Goal: Complete application form

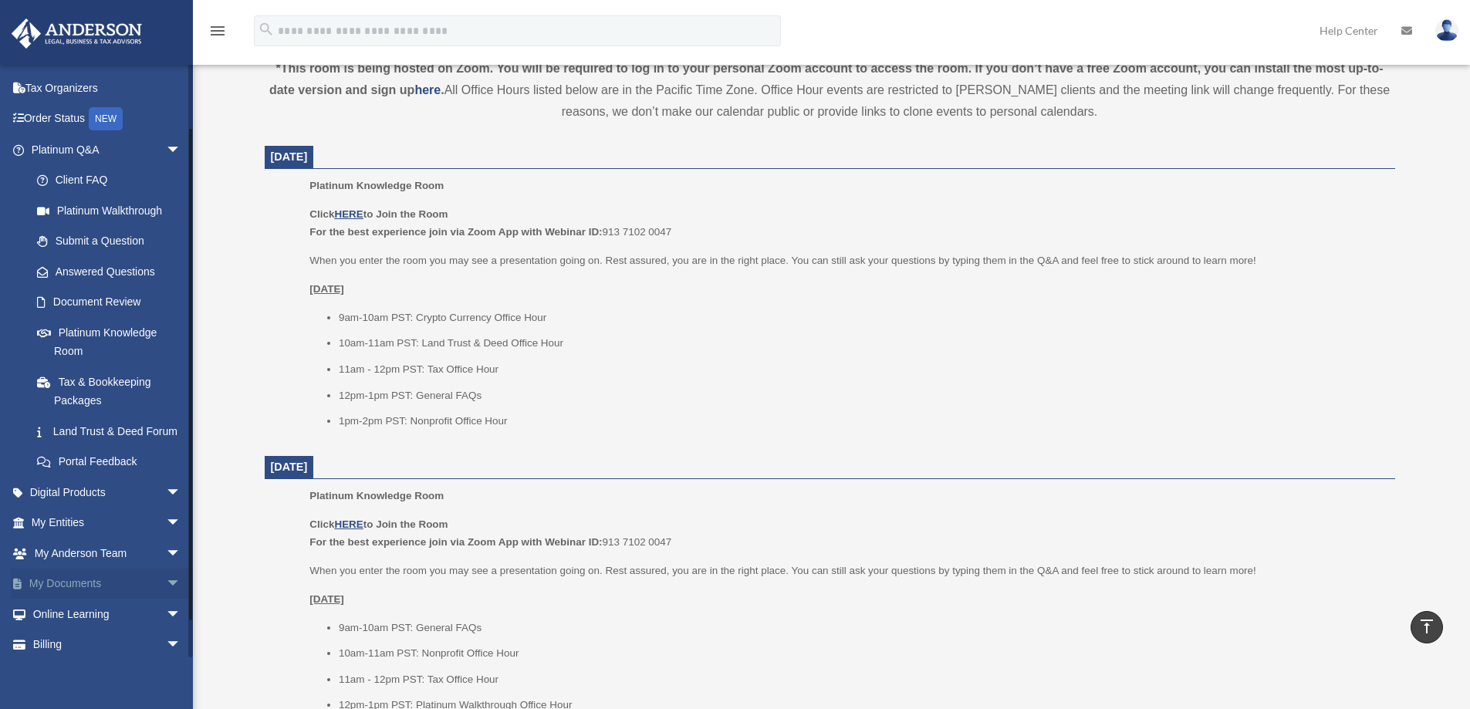
scroll to position [112, 0]
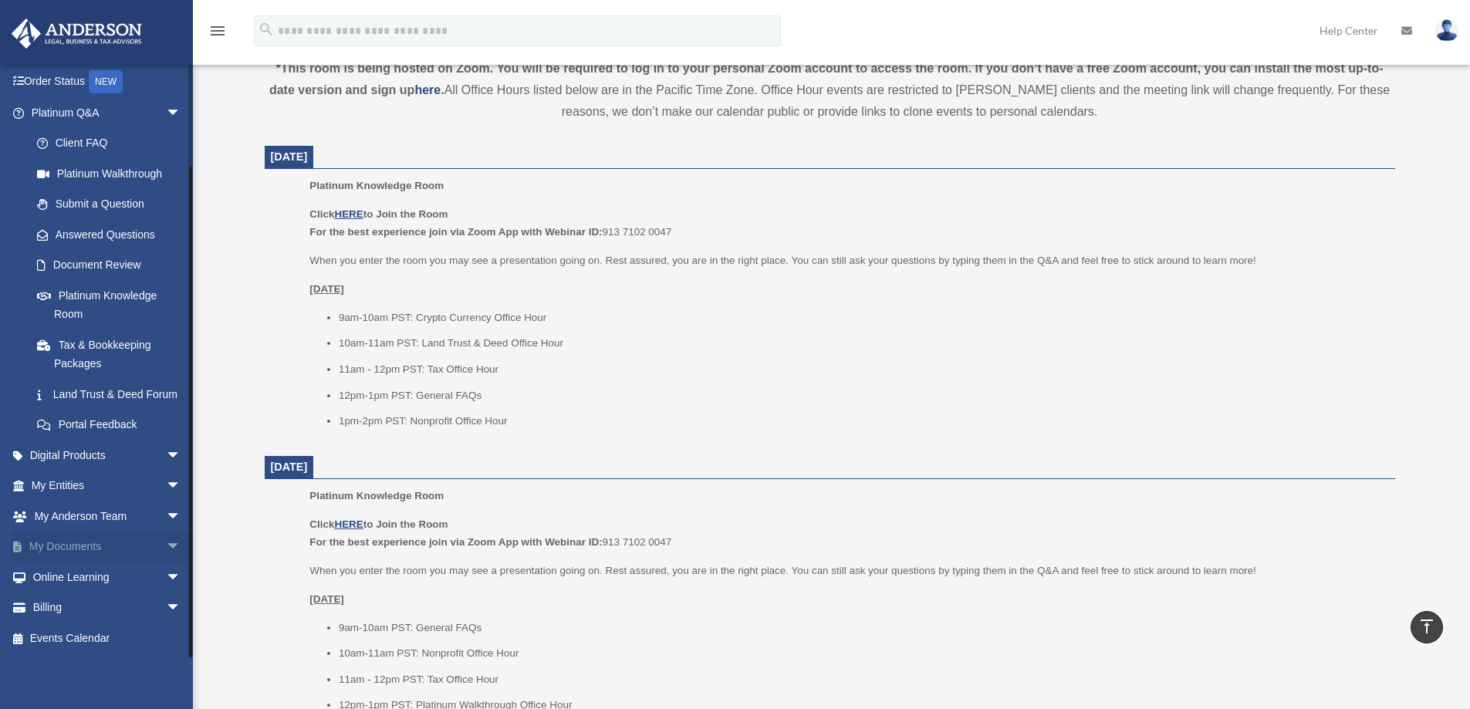
click at [166, 546] on span "arrow_drop_down" at bounding box center [181, 548] width 31 height 32
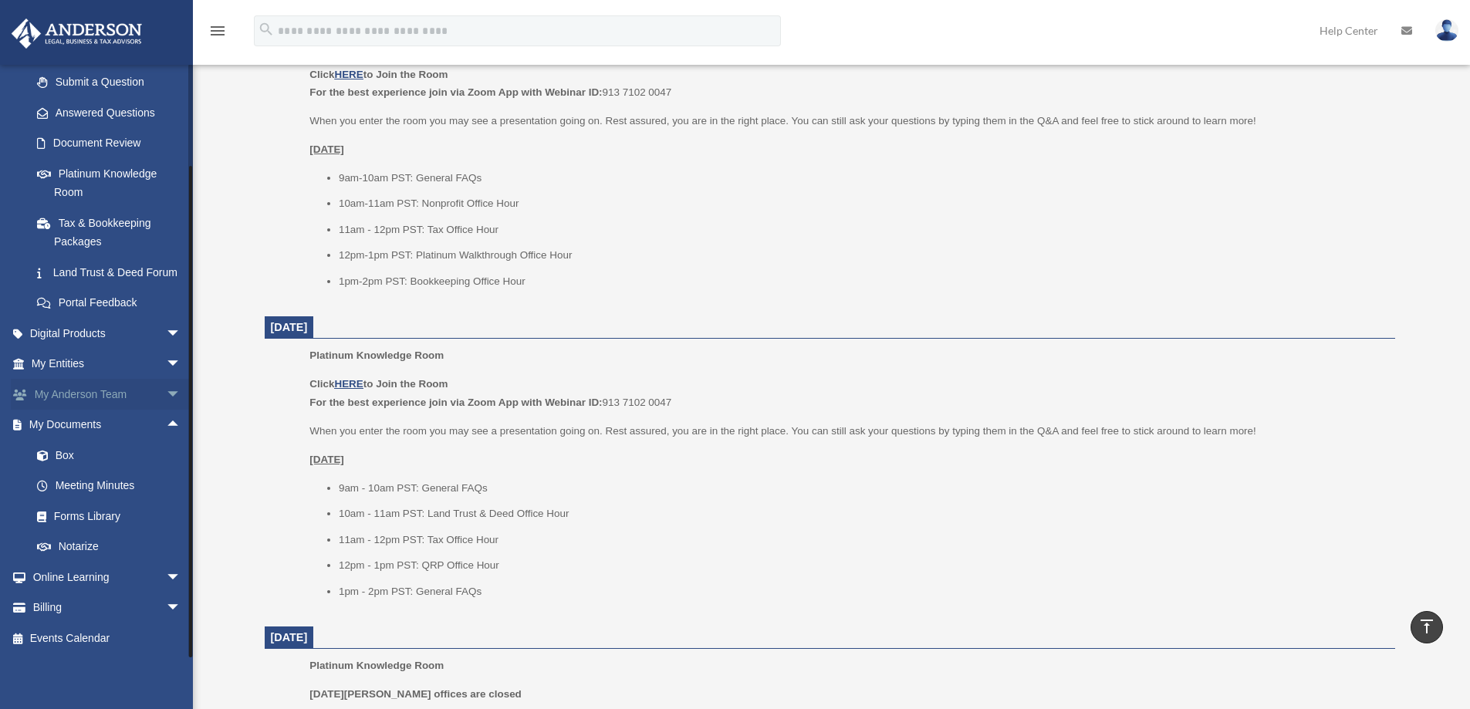
scroll to position [1029, 0]
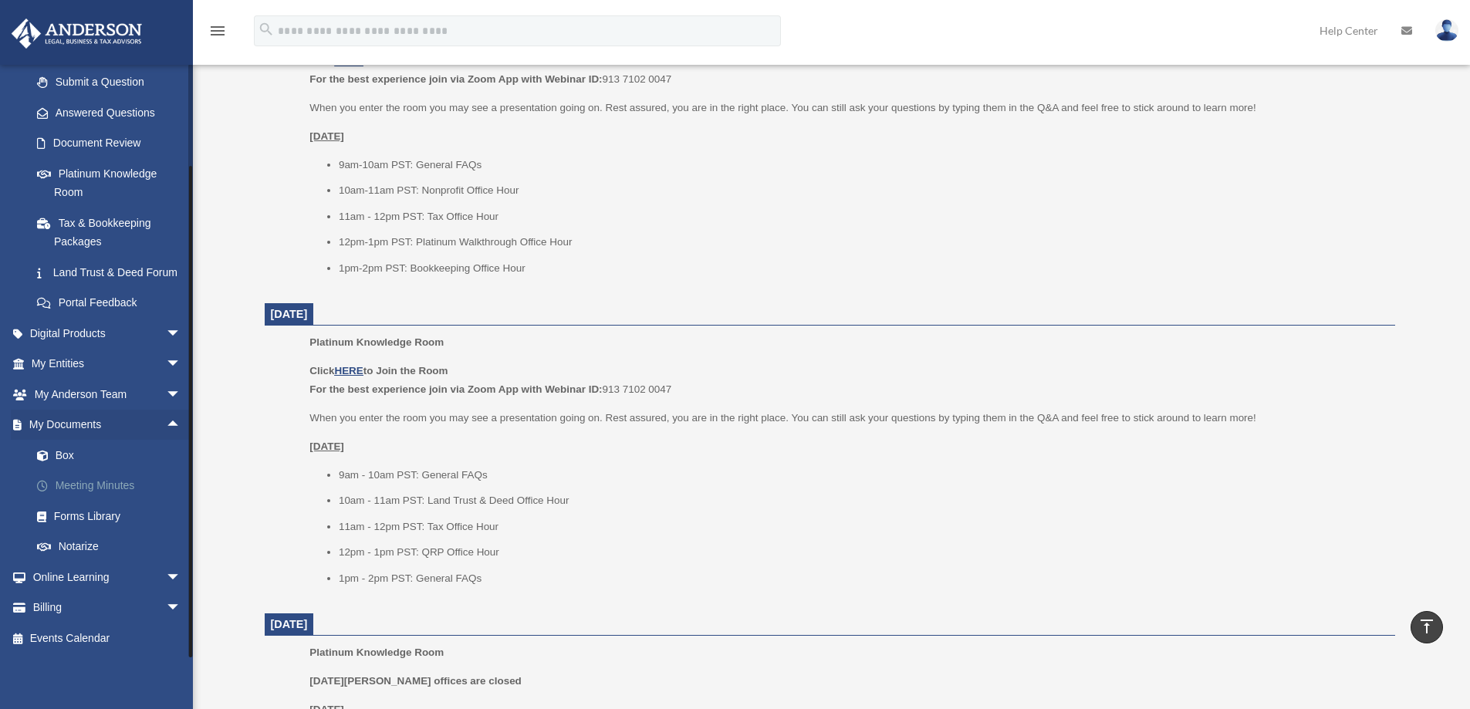
click at [91, 489] on link "Meeting Minutes" at bounding box center [113, 486] width 183 height 31
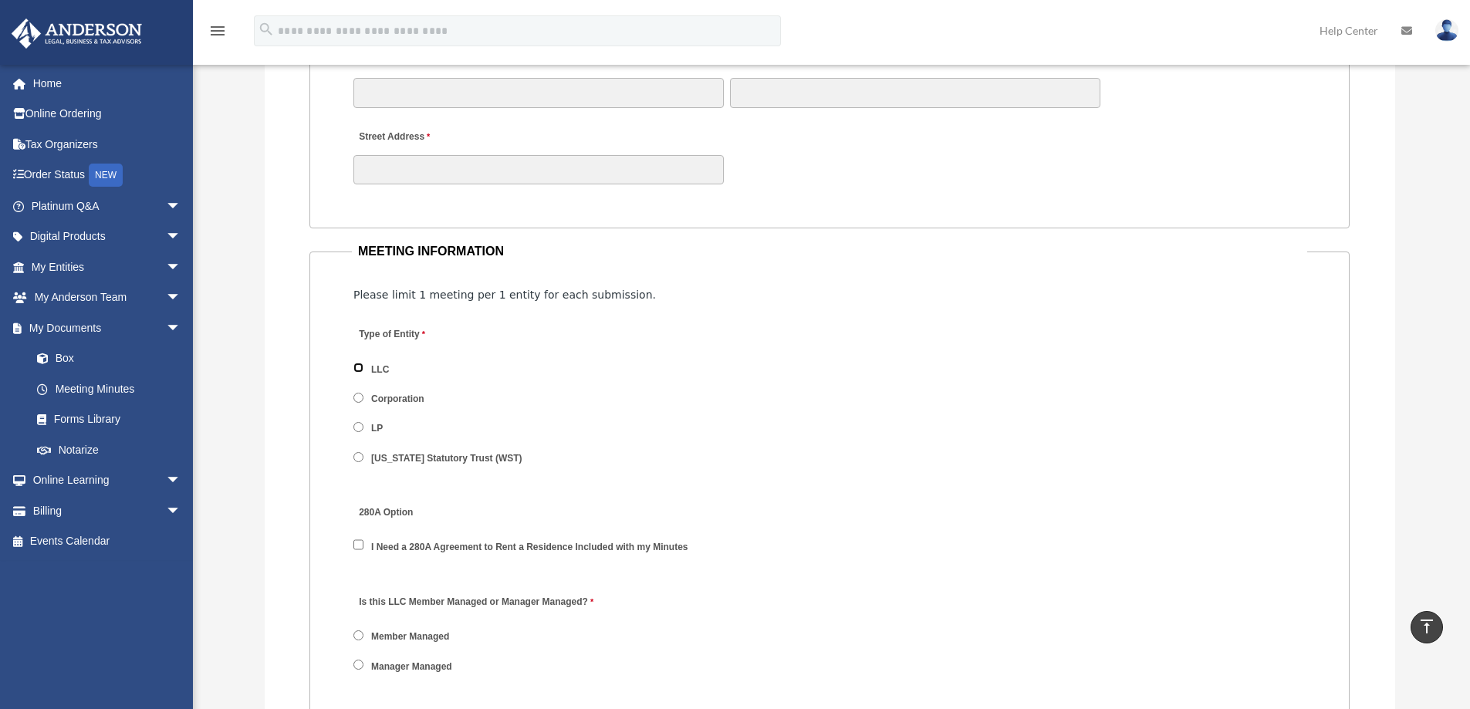
scroll to position [1956, 0]
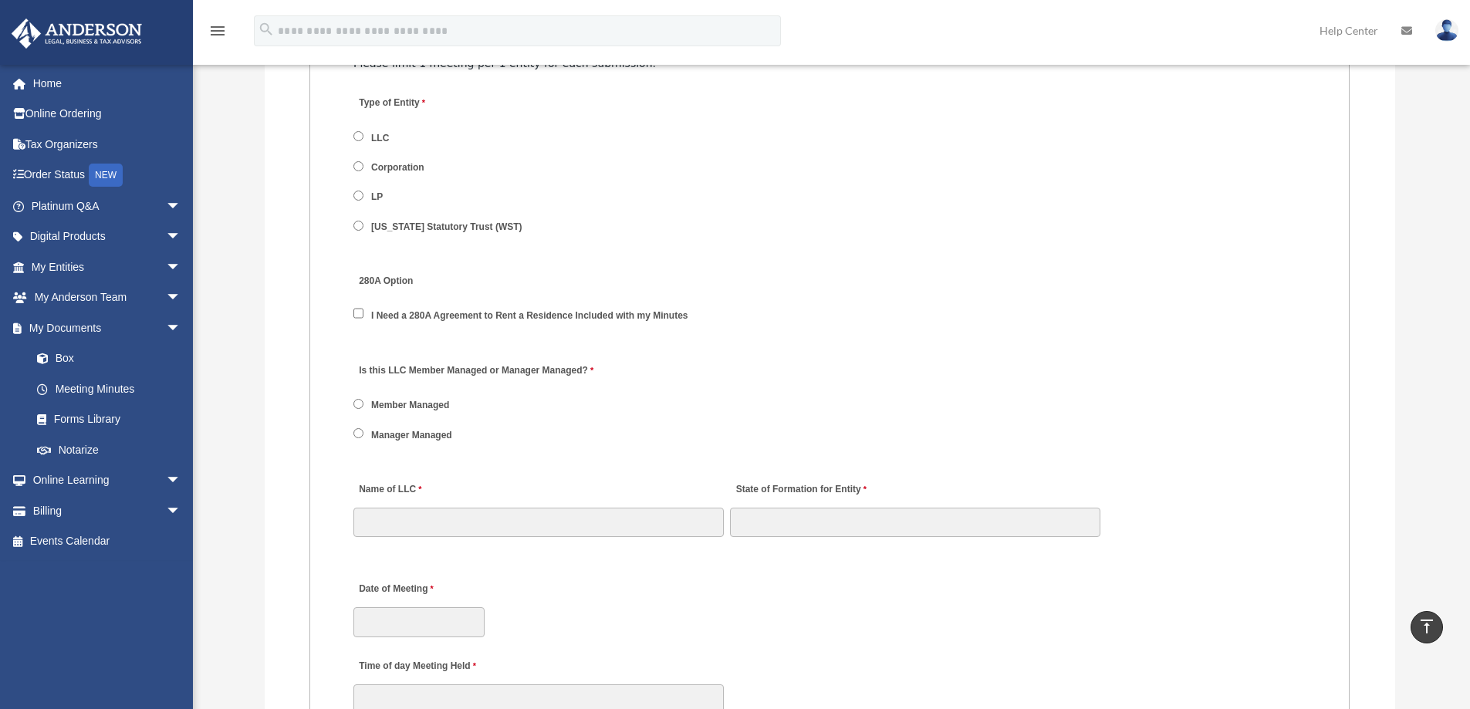
click at [356, 397] on span "Member Managed" at bounding box center [409, 405] width 113 height 26
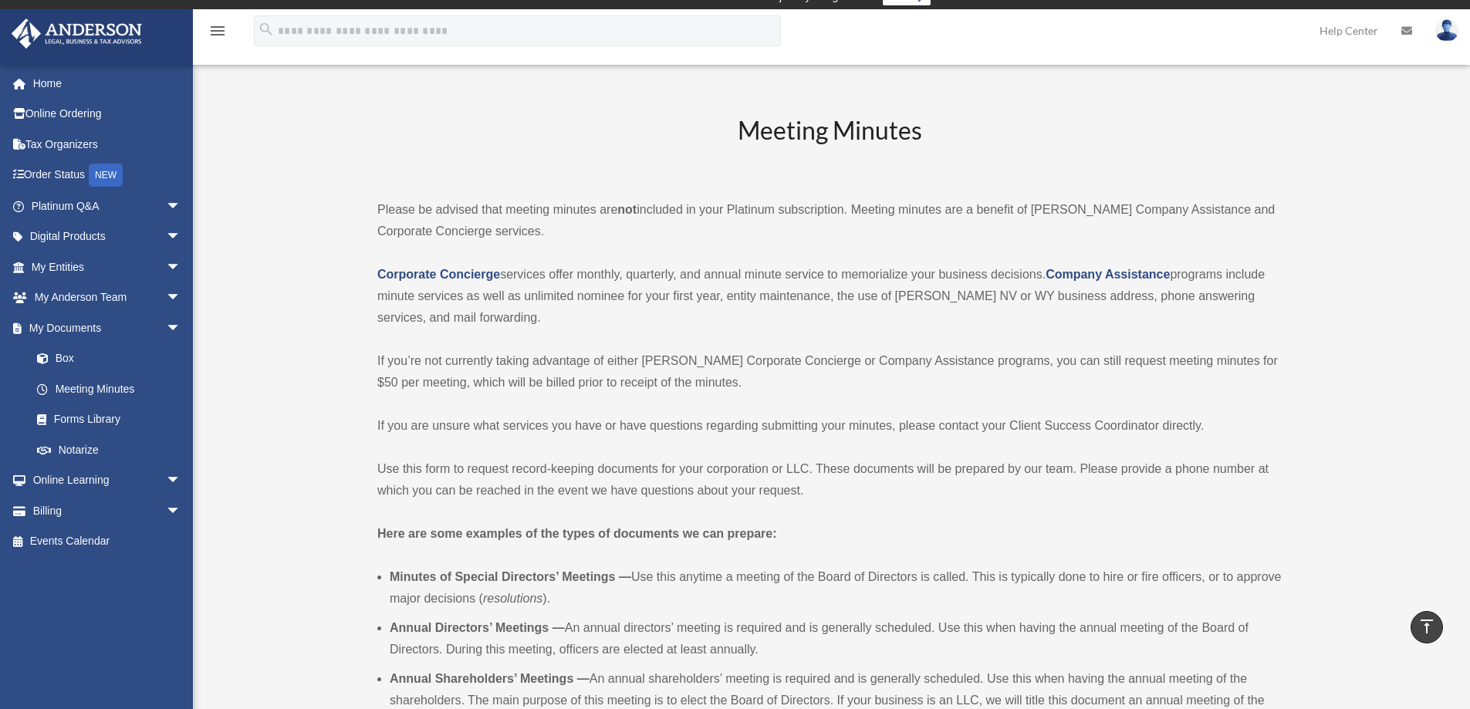
scroll to position [0, 0]
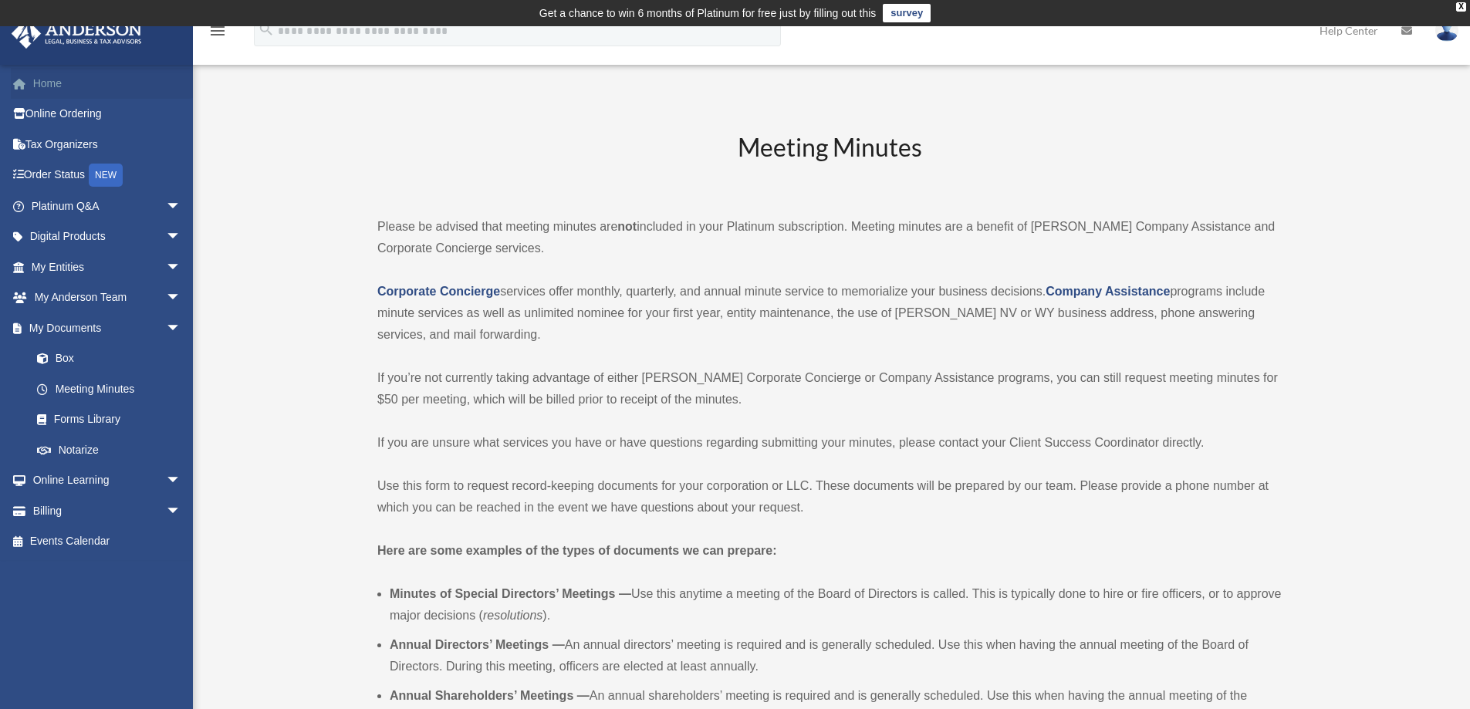
click at [49, 87] on link "Home" at bounding box center [108, 83] width 194 height 31
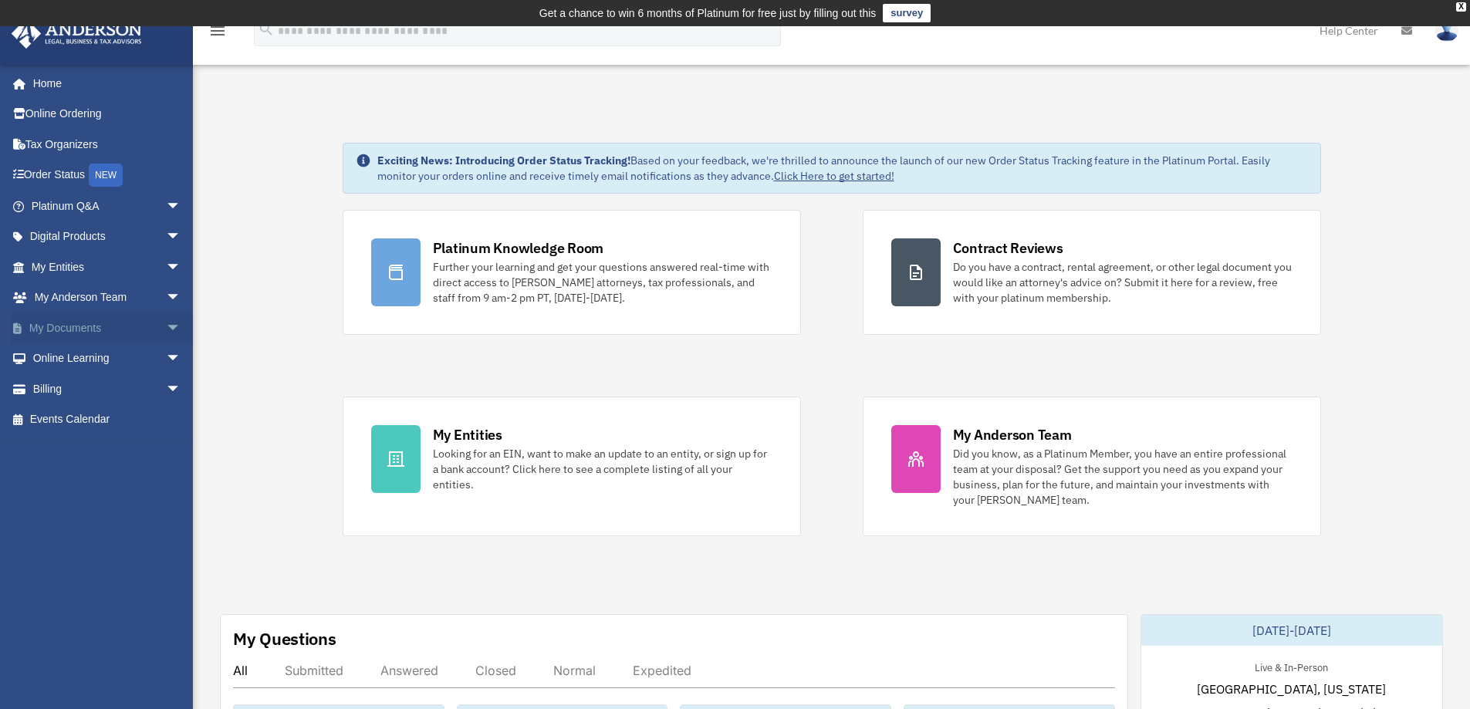
click at [166, 319] on span "arrow_drop_down" at bounding box center [181, 329] width 31 height 32
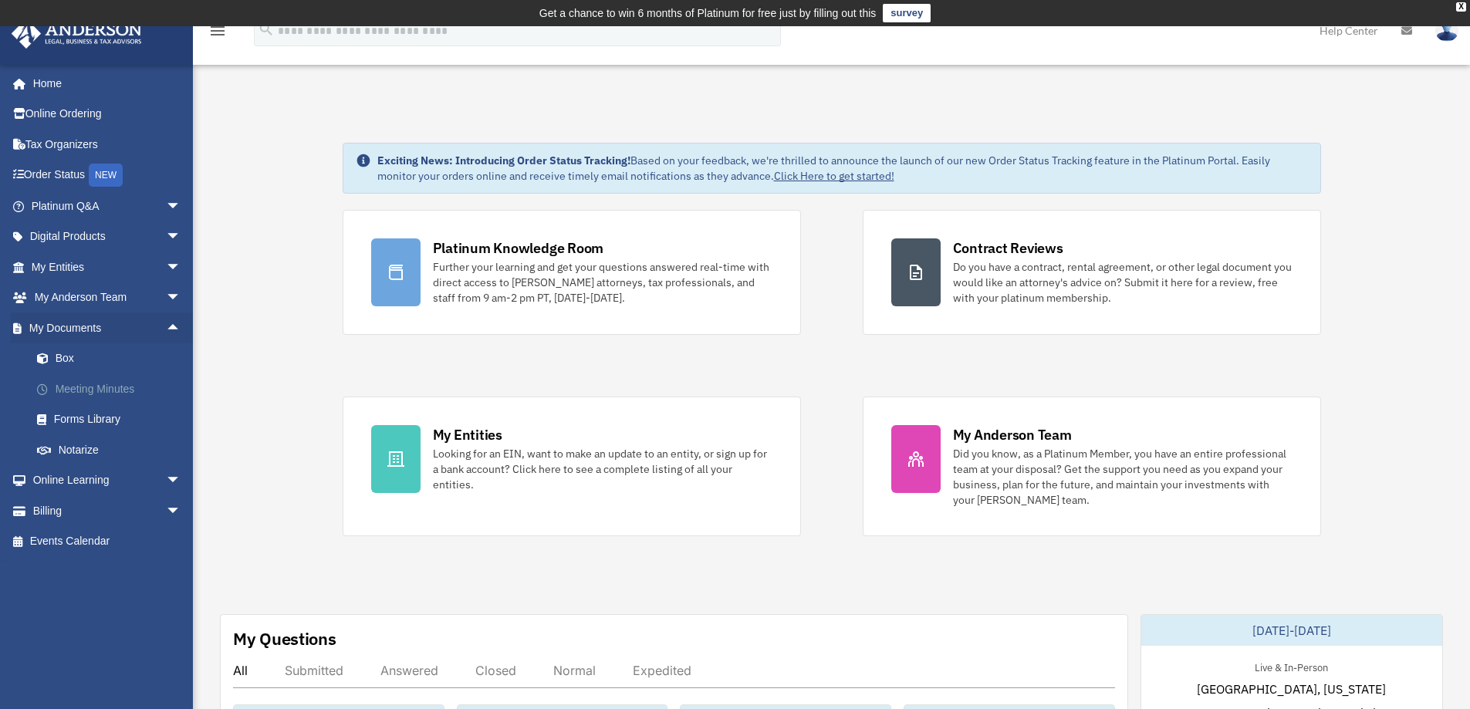
click at [76, 391] on link "Meeting Minutes" at bounding box center [113, 389] width 183 height 31
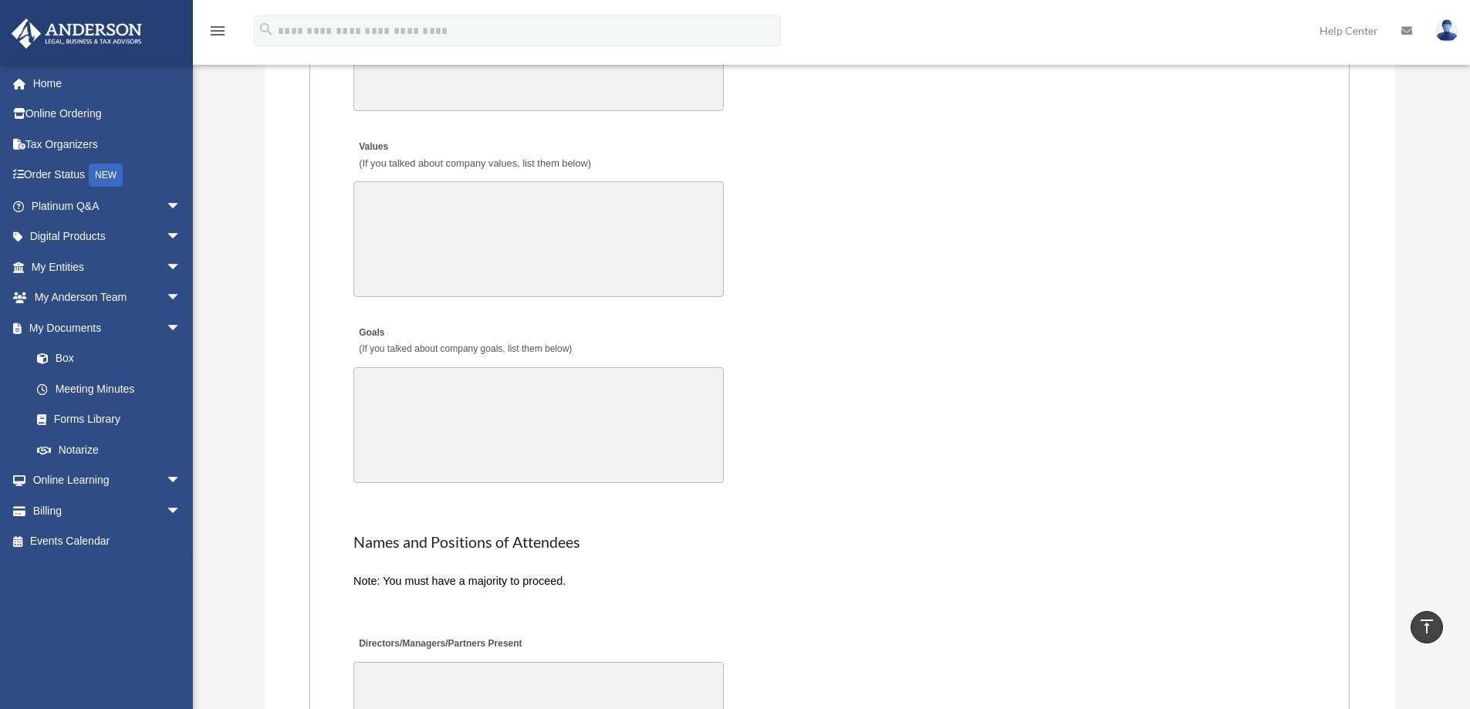
scroll to position [2742, 0]
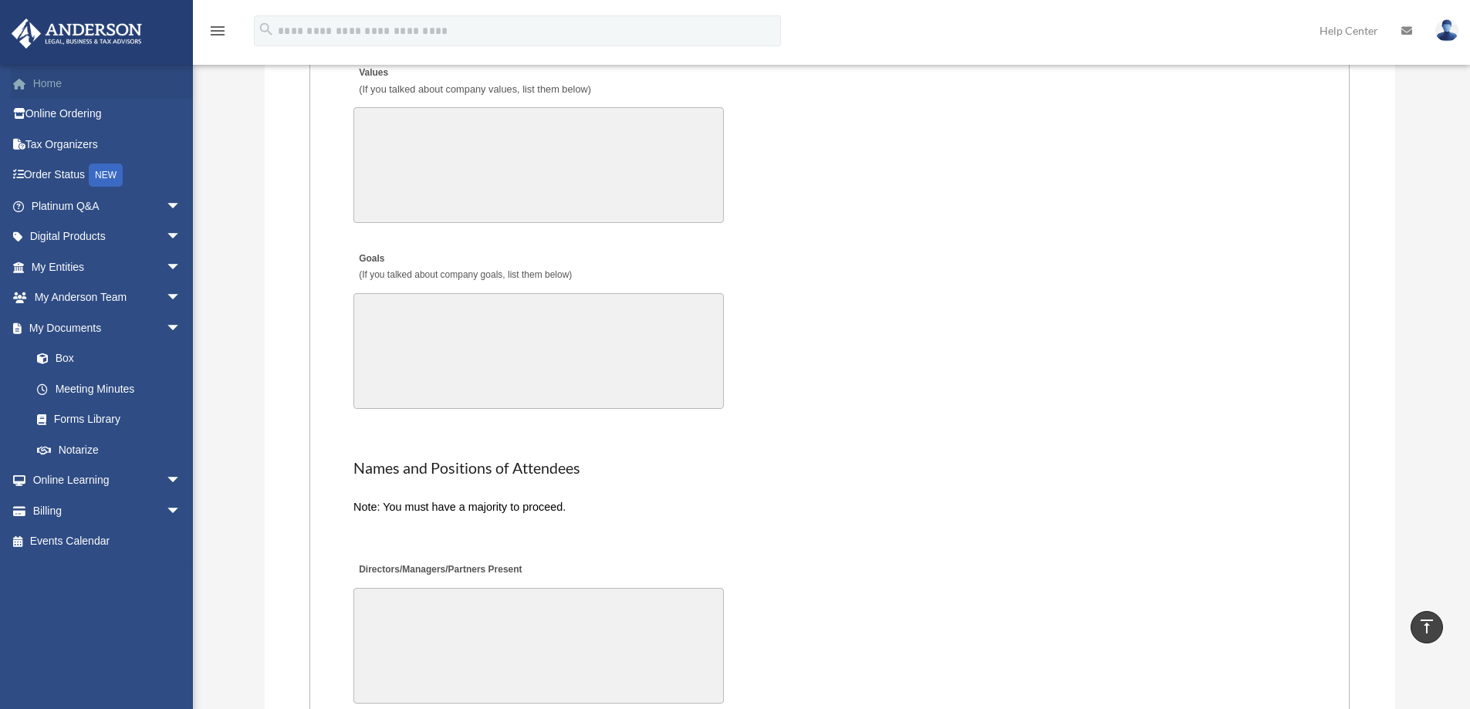
click at [36, 82] on link "Home" at bounding box center [108, 83] width 194 height 31
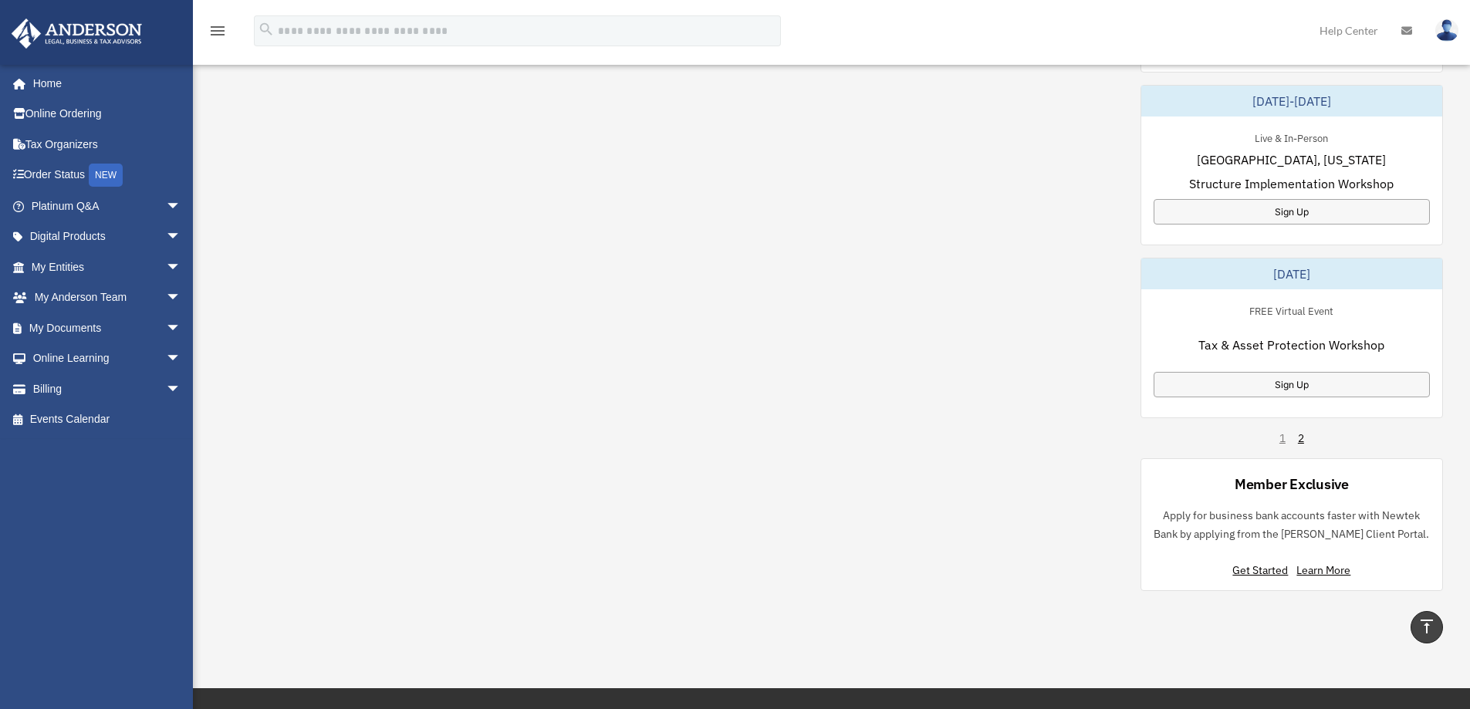
scroll to position [952, 0]
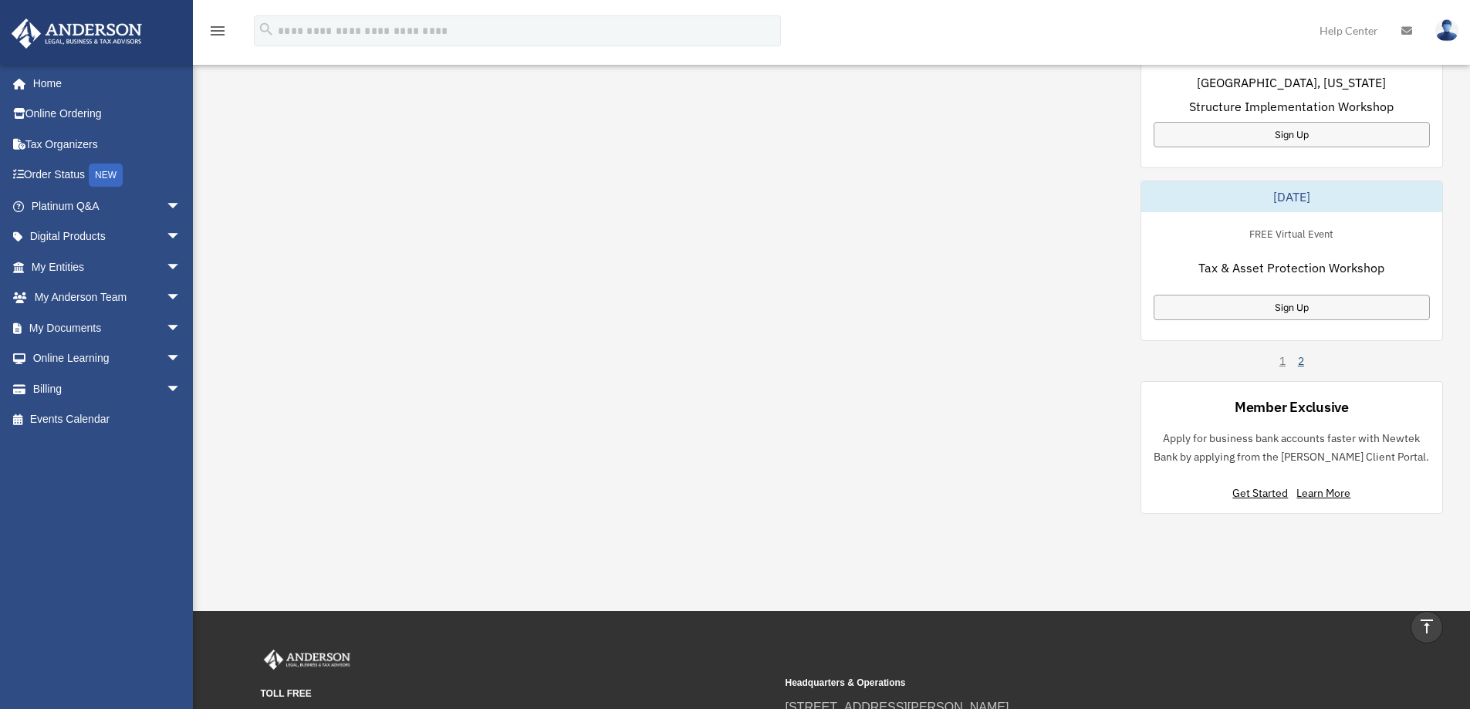
click at [1300, 355] on link "2" at bounding box center [1301, 360] width 6 height 15
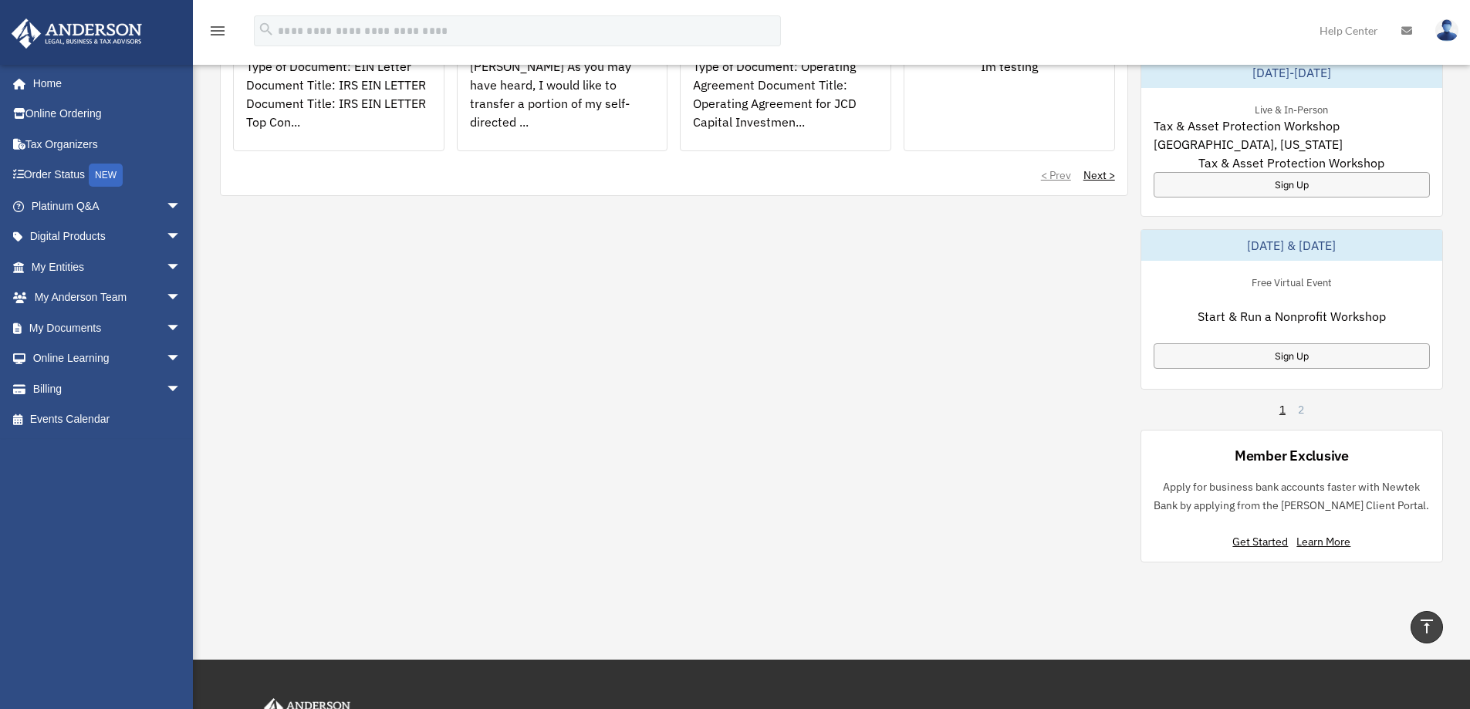
scroll to position [471, 0]
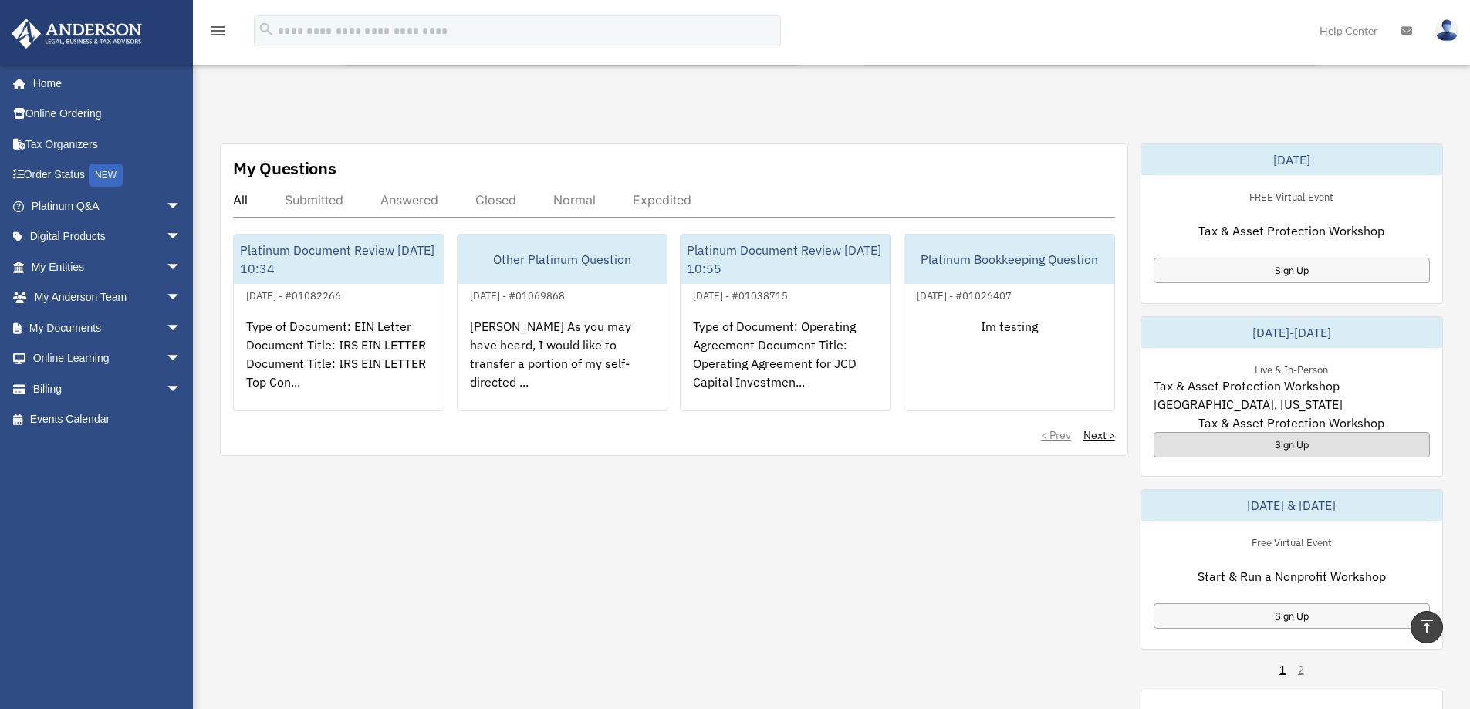
click at [1239, 448] on div "Sign Up" at bounding box center [1292, 444] width 276 height 25
